Goal: Information Seeking & Learning: Learn about a topic

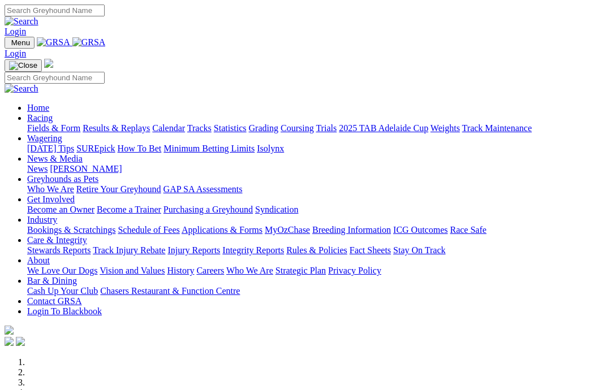
click at [53, 113] on link "Racing" at bounding box center [39, 118] width 25 height 10
click at [50, 256] on link "About" at bounding box center [38, 261] width 23 height 10
click at [53, 113] on link "Racing" at bounding box center [39, 118] width 25 height 10
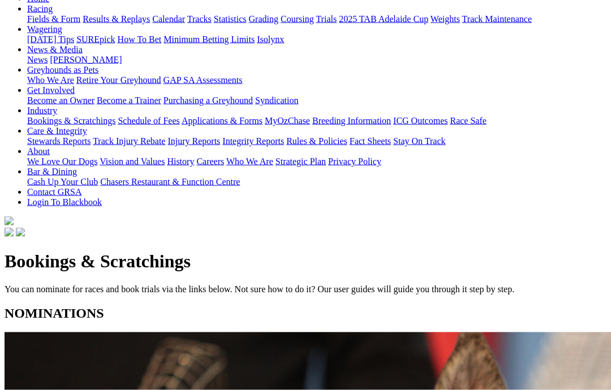
scroll to position [131, 0]
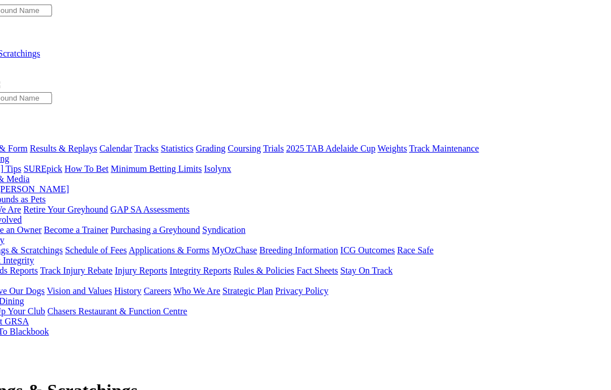
scroll to position [0, 53]
click at [257, 245] on link "MyOzChase" at bounding box center [233, 250] width 45 height 10
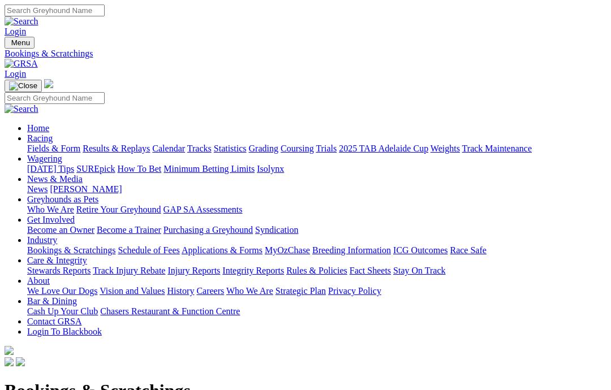
scroll to position [0, 34]
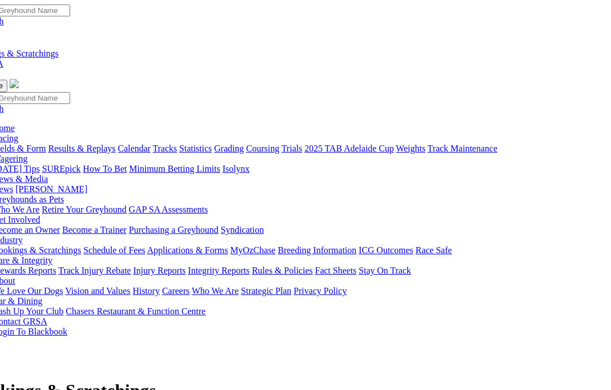
click at [23, 235] on link "Industry" at bounding box center [8, 240] width 30 height 10
click at [228, 245] on link "Applications & Forms" at bounding box center [187, 250] width 81 height 10
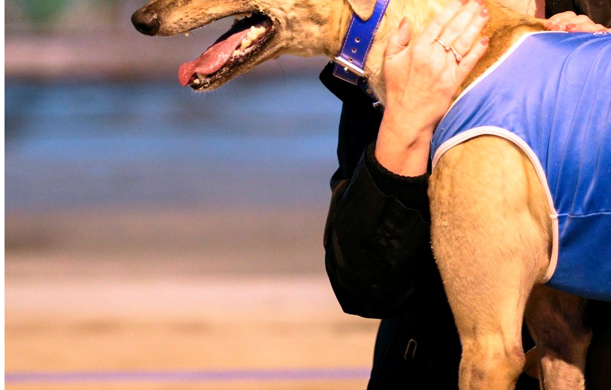
scroll to position [727, 0]
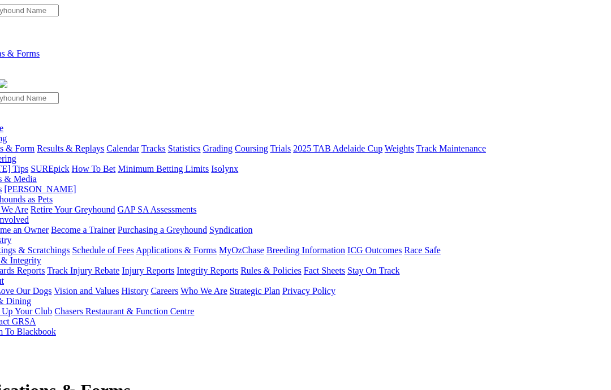
scroll to position [0, 42]
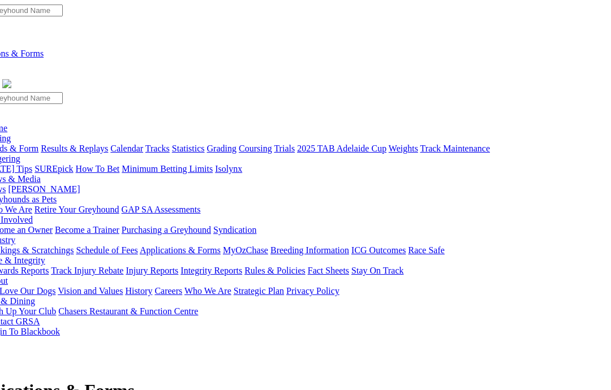
click at [45, 256] on link "Care & Integrity" at bounding box center [15, 261] width 60 height 10
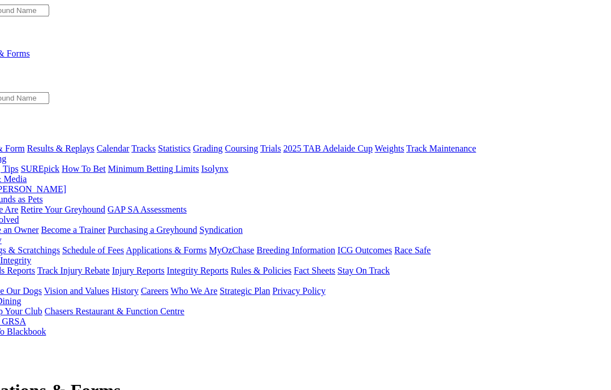
scroll to position [0, 56]
click at [291, 266] on link "Rules & Policies" at bounding box center [260, 271] width 61 height 10
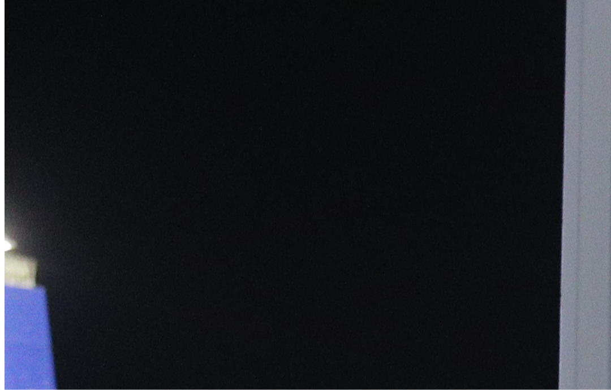
scroll to position [610, 0]
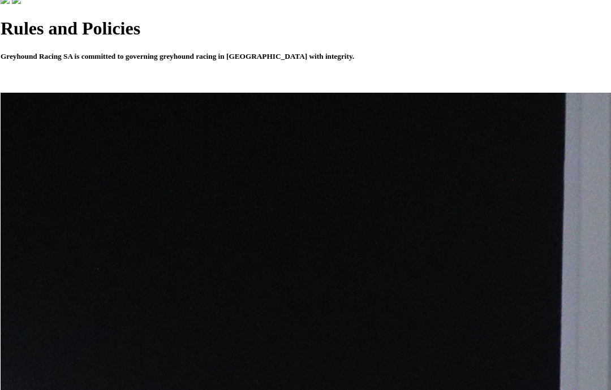
scroll to position [362, 4]
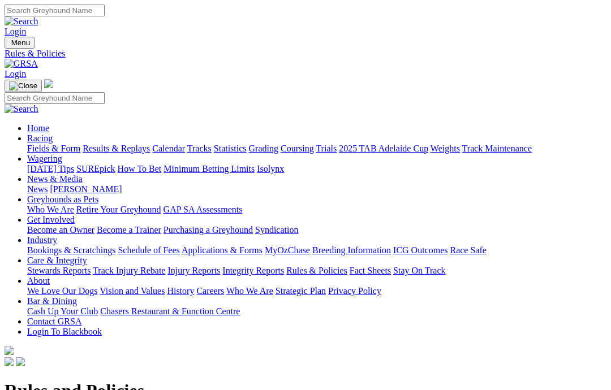
scroll to position [362, 4]
